Goal: Information Seeking & Learning: Check status

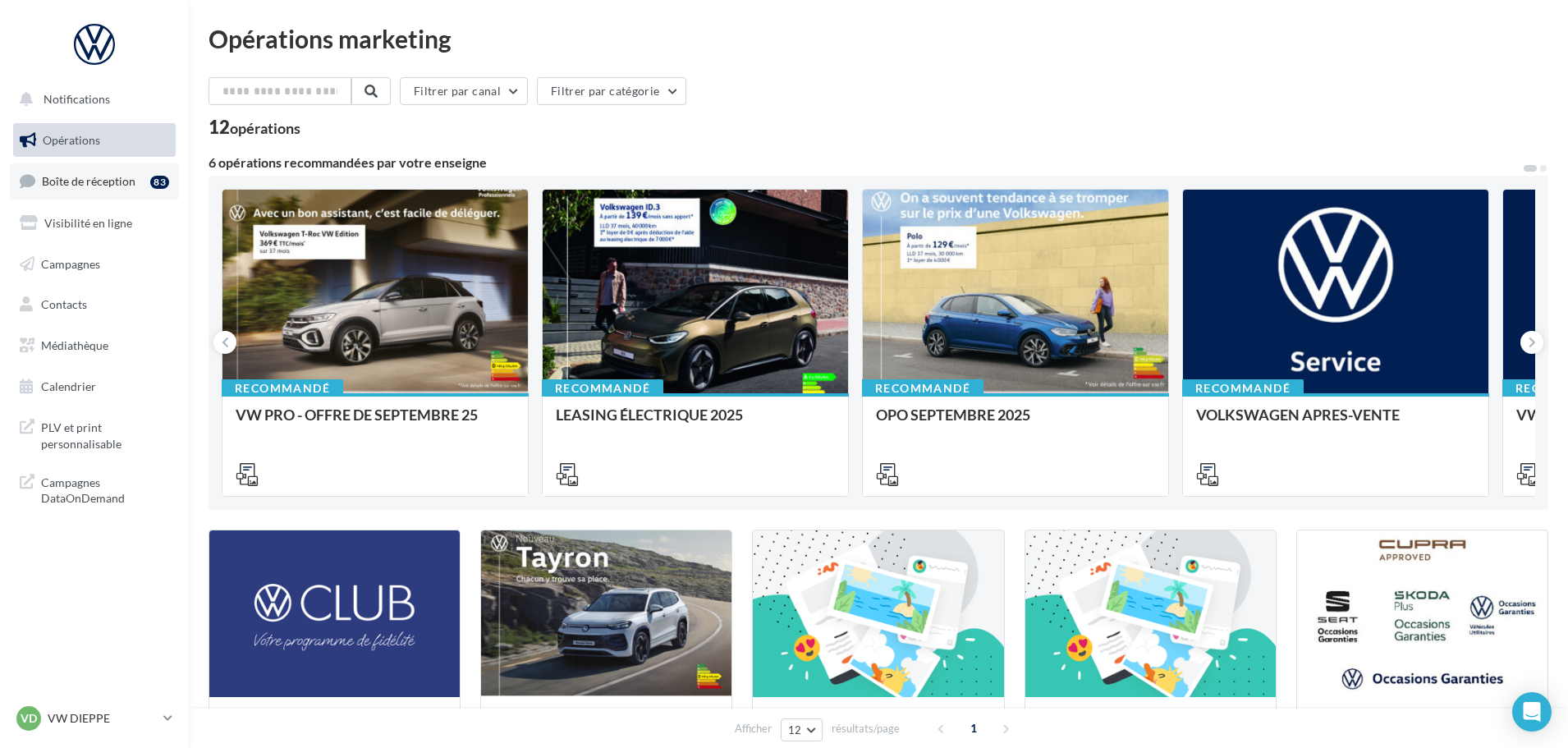
click at [64, 179] on span "Boîte de réception" at bounding box center [88, 181] width 93 height 14
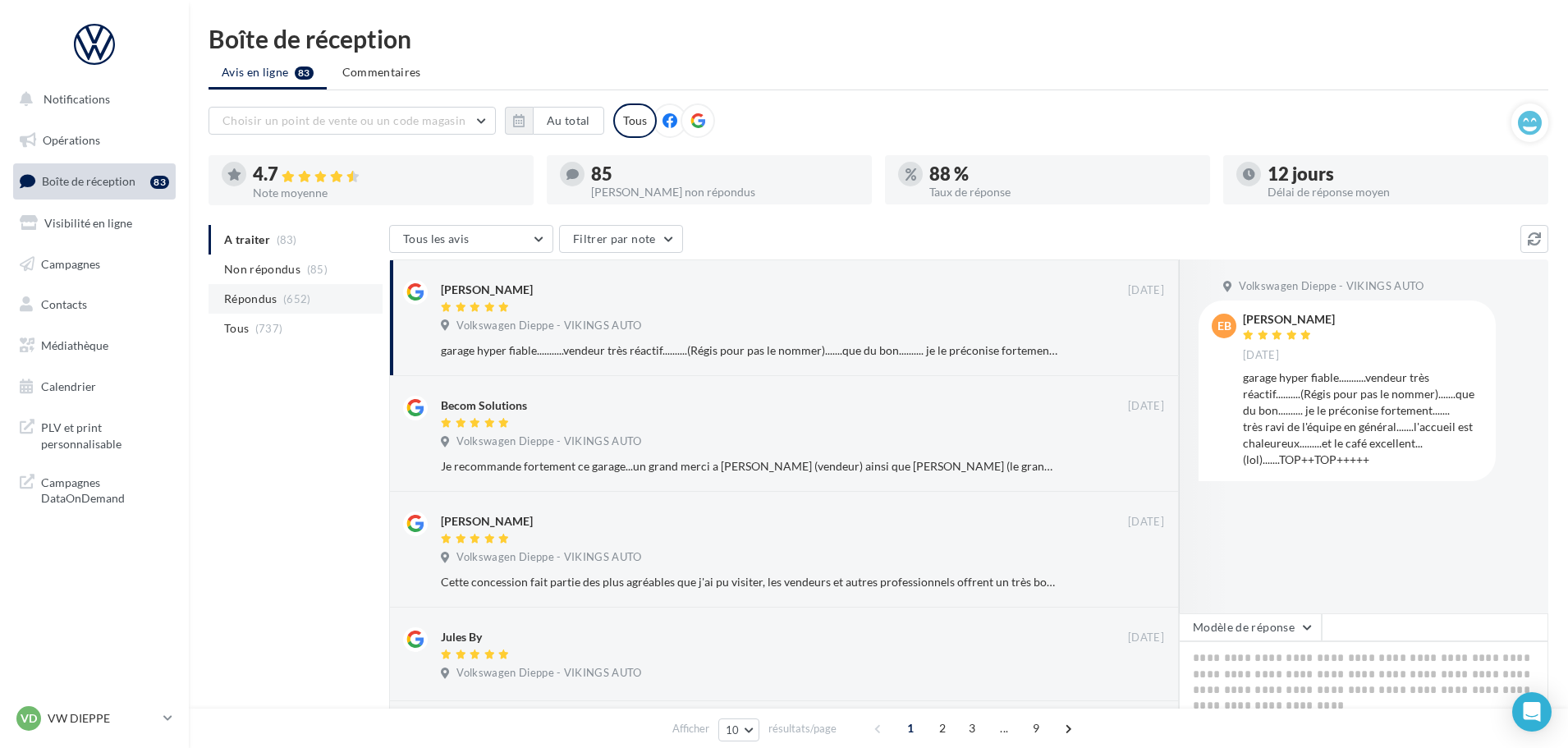
click at [266, 289] on li "Répondus (652)" at bounding box center [295, 299] width 174 height 30
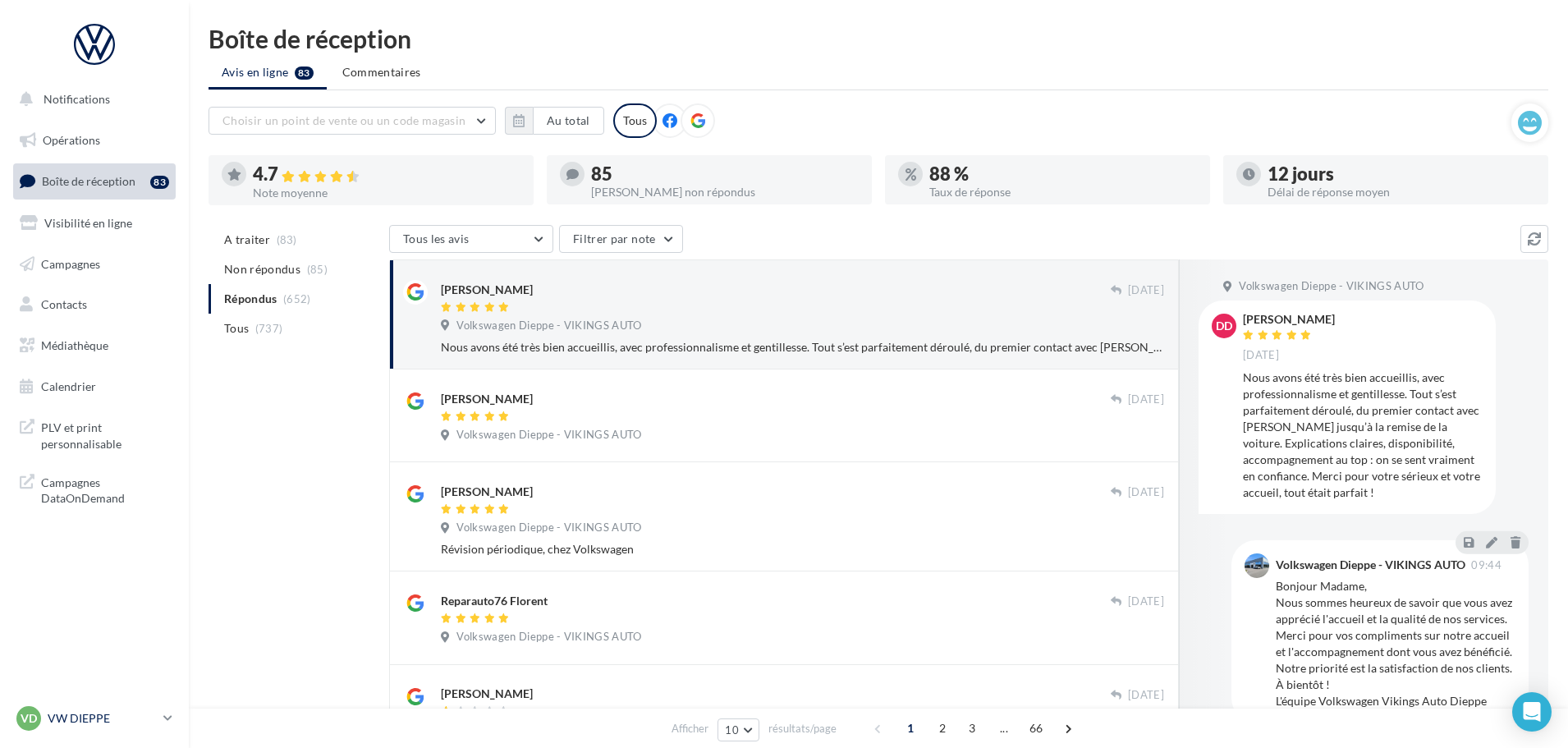
click at [108, 719] on p "VW DIEPPE" at bounding box center [102, 718] width 109 height 17
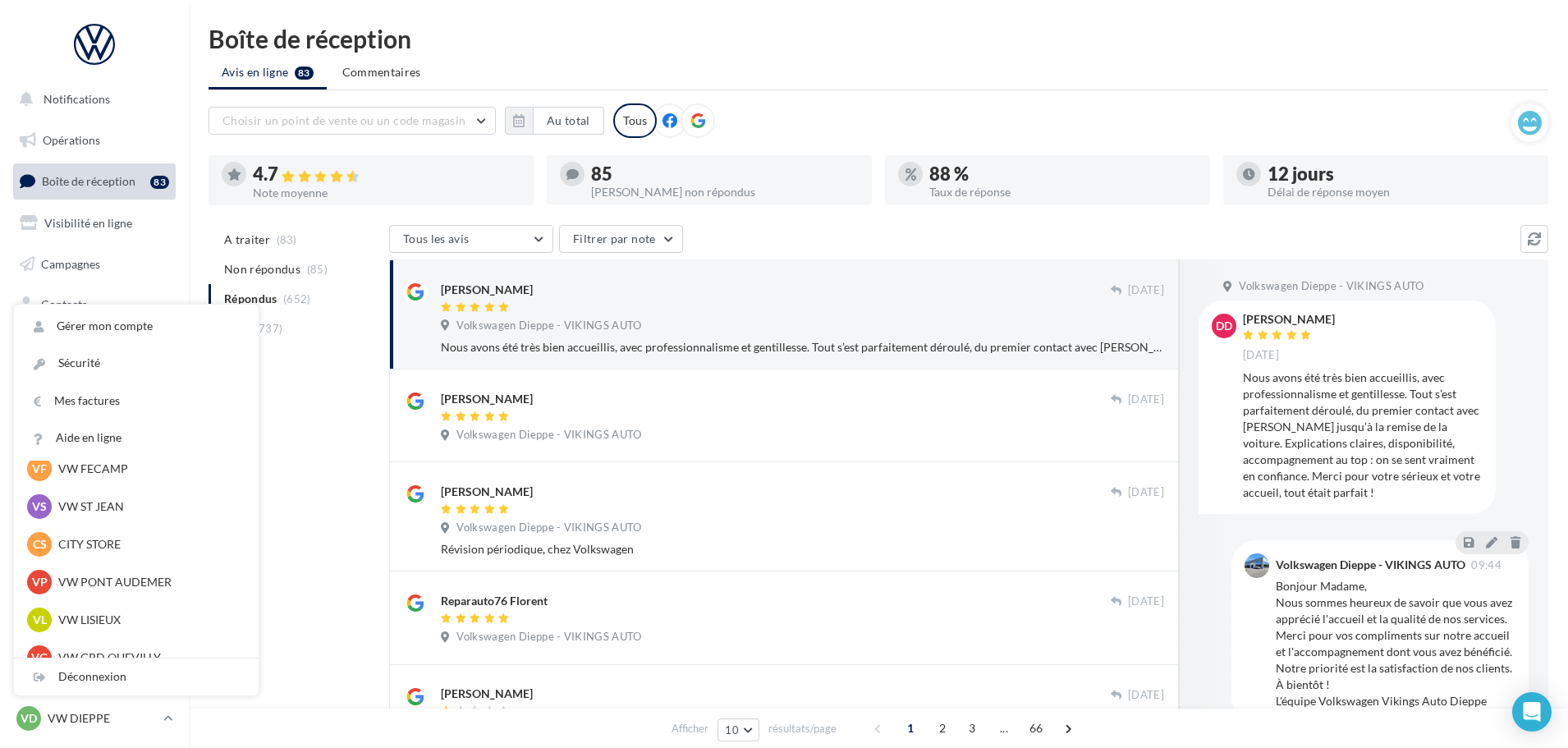
scroll to position [247, 0]
click at [86, 612] on p "VW LISIEUX" at bounding box center [148, 619] width 180 height 17
